Goal: Transaction & Acquisition: Purchase product/service

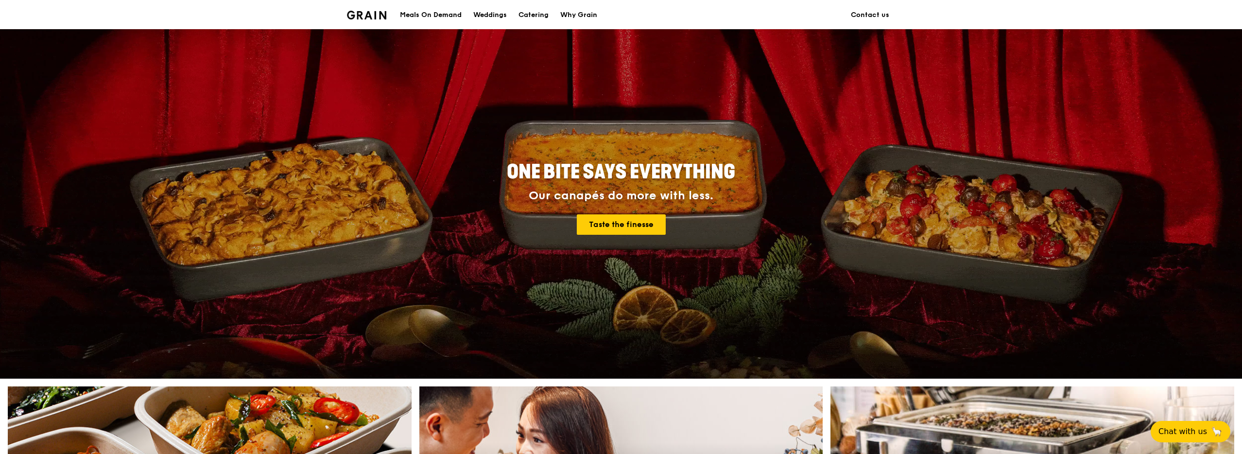
scroll to position [10, 0]
click at [538, 17] on div "Catering" at bounding box center [533, 14] width 30 height 29
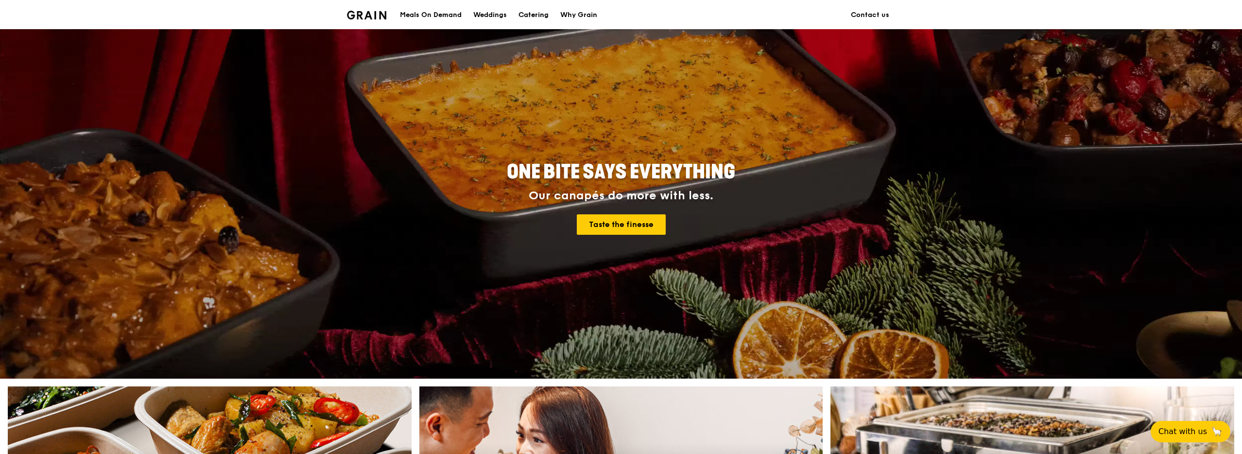
scroll to position [0, 0]
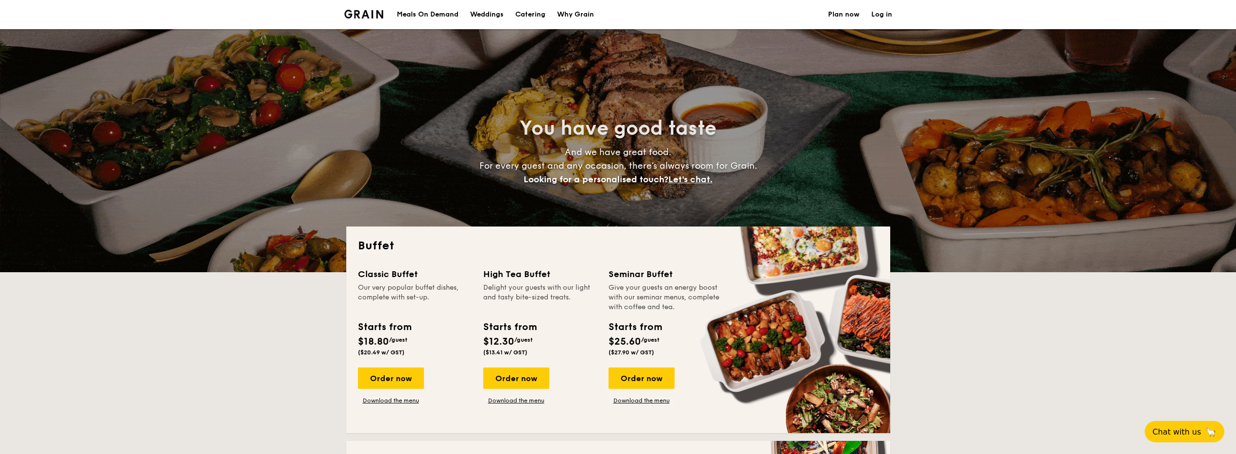
select select
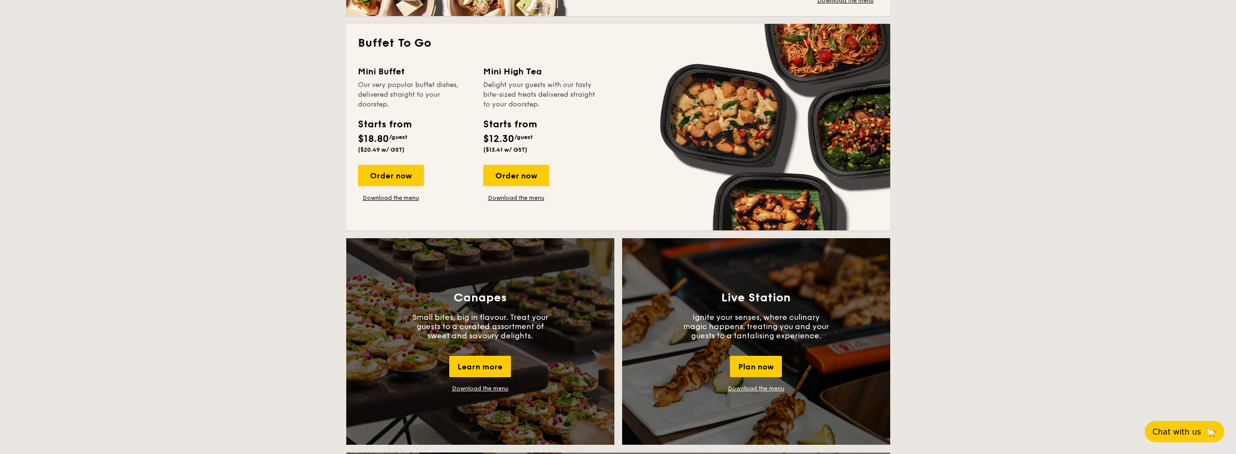
scroll to position [622, 0]
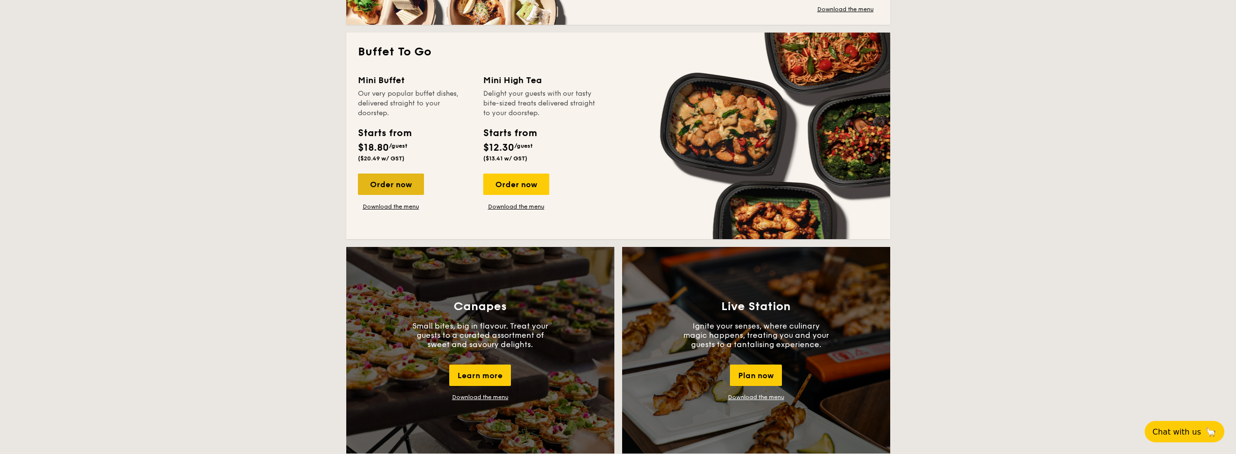
click at [414, 187] on div "Order now" at bounding box center [391, 183] width 66 height 21
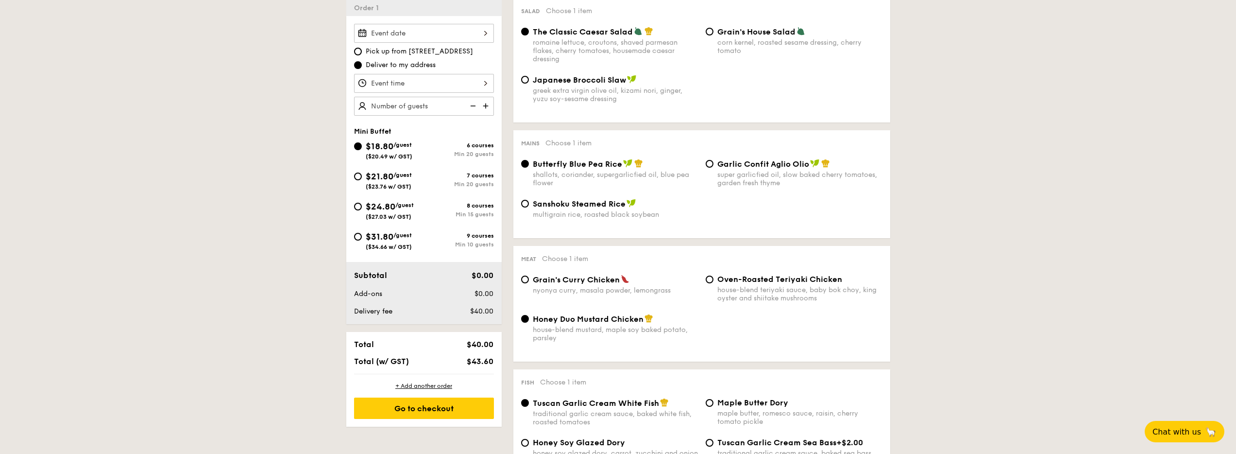
scroll to position [45, 0]
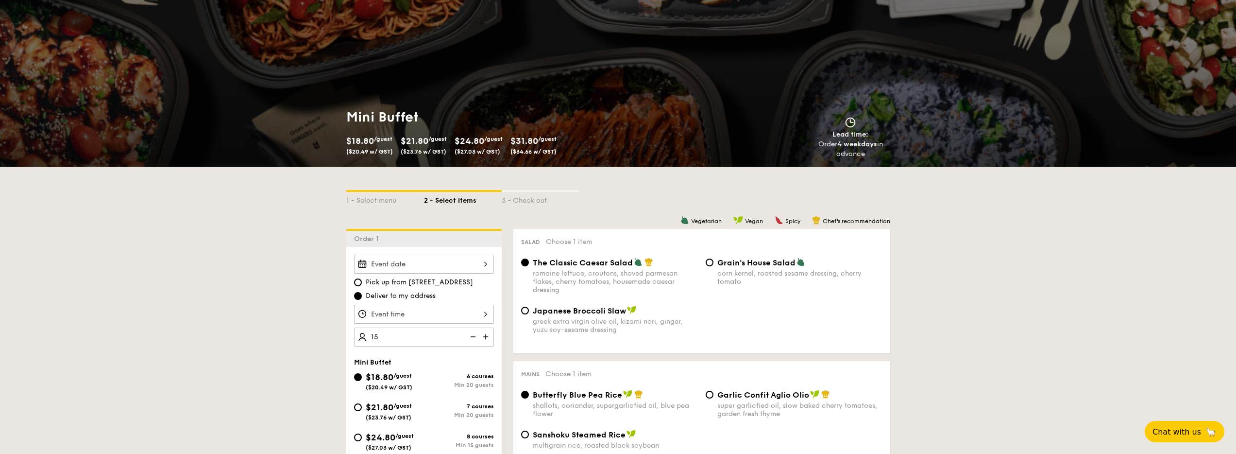
type input "20 guests"
click at [475, 336] on img at bounding box center [472, 336] width 15 height 18
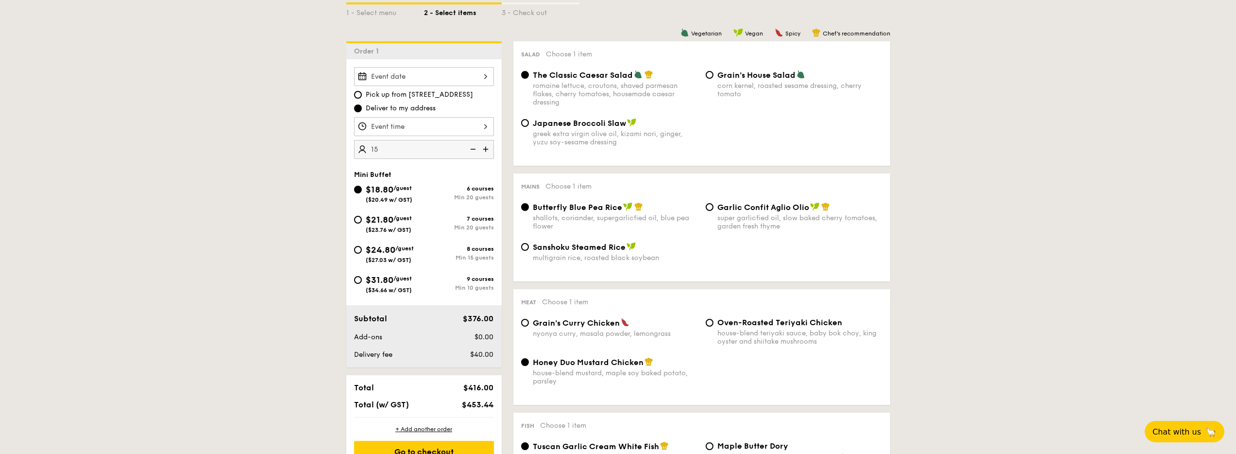
scroll to position [295, 0]
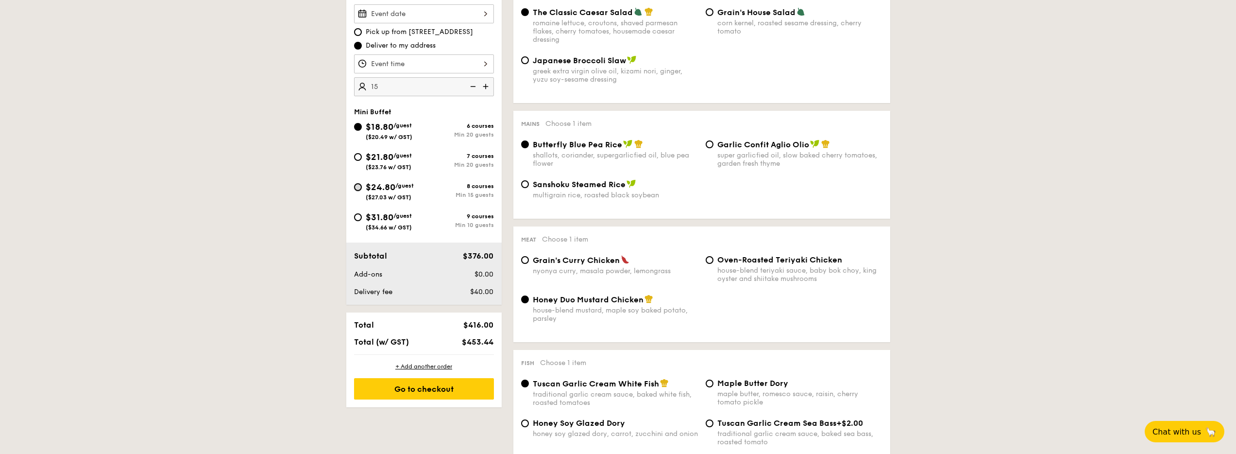
click at [360, 188] on input "$24.80 /guest ($27.03 w/ GST) 8 courses Min 15 guests" at bounding box center [358, 187] width 8 height 8
radio input "true"
radio input "false"
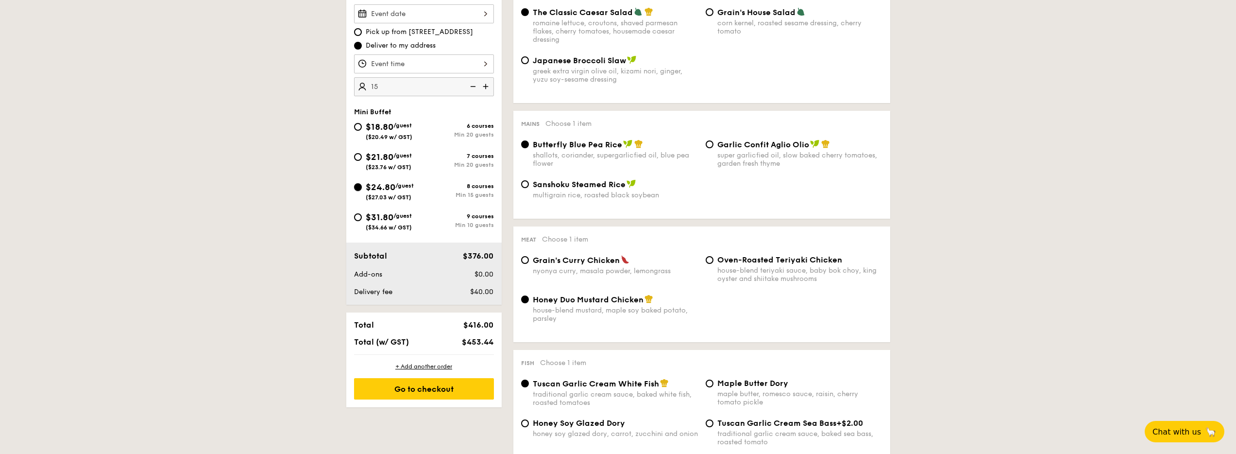
radio input "true"
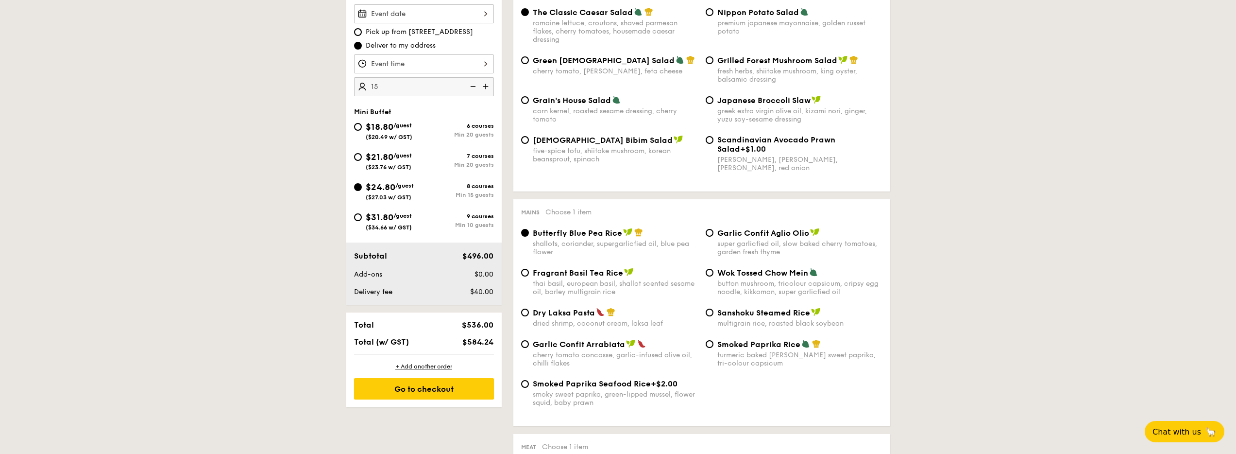
click at [473, 85] on img at bounding box center [472, 86] width 15 height 18
type input "15 guests"
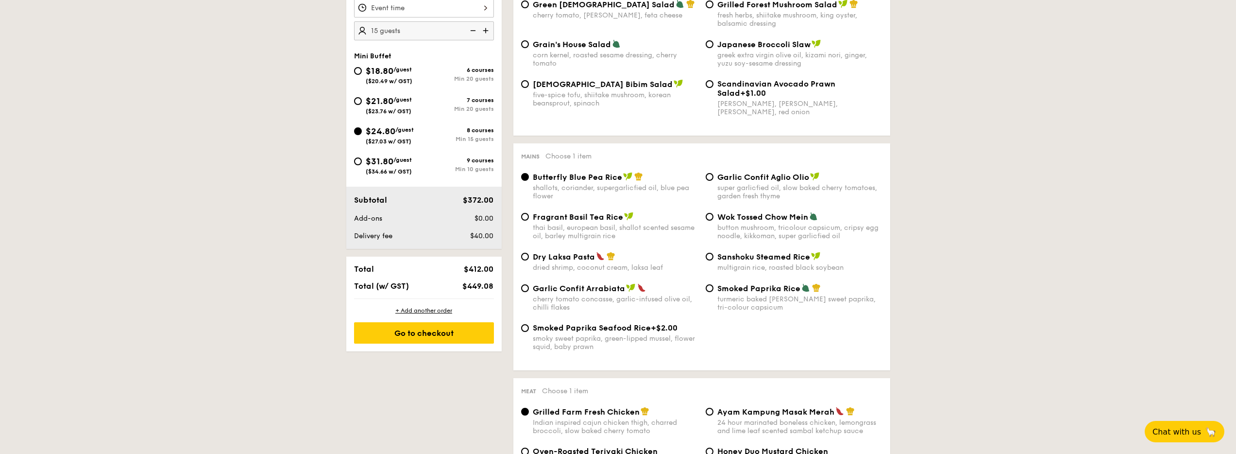
scroll to position [391, 0]
